Goal: Task Accomplishment & Management: Manage account settings

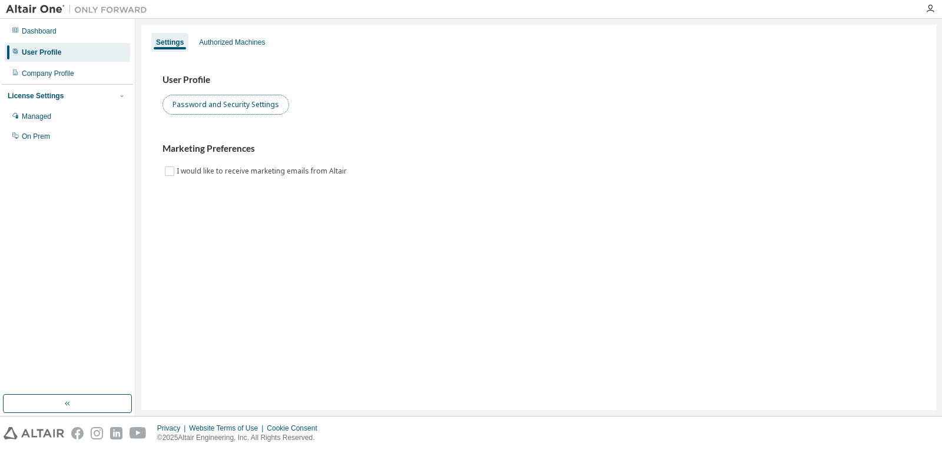
click at [237, 106] on button "Password and Security Settings" at bounding box center [226, 105] width 127 height 20
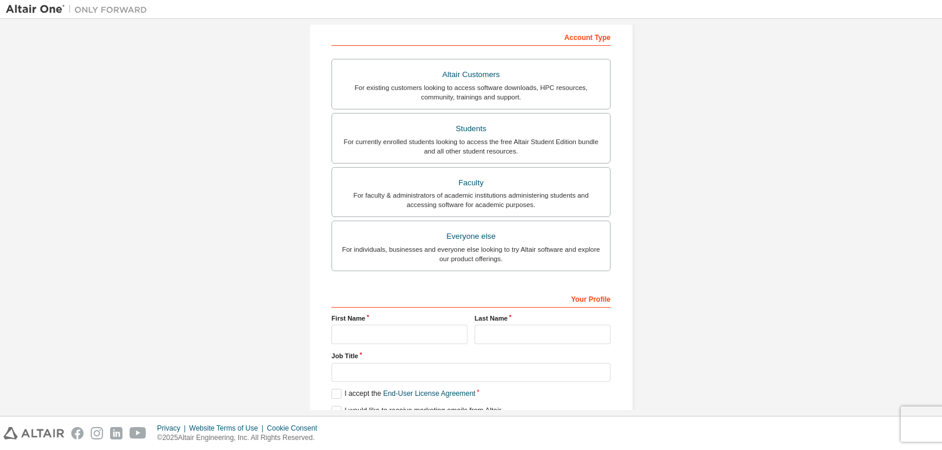
scroll to position [61, 0]
